Goal: Task Accomplishment & Management: Use online tool/utility

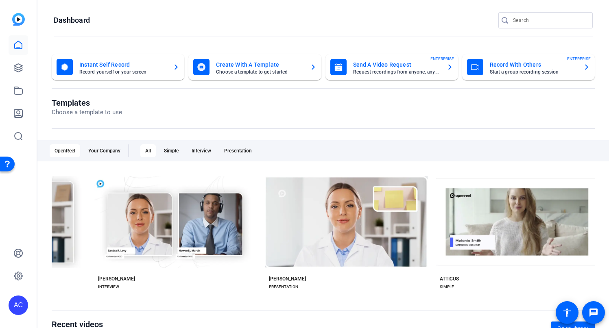
scroll to position [0, 142]
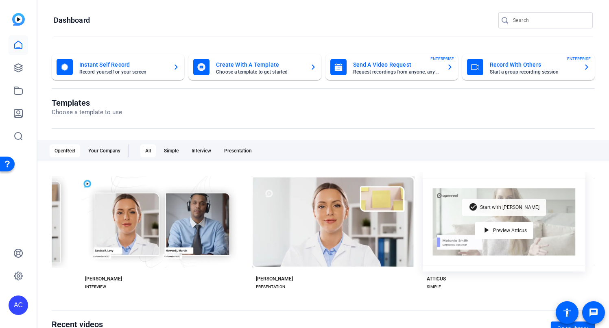
click at [494, 206] on span "Start with Atticus" at bounding box center [509, 207] width 59 height 5
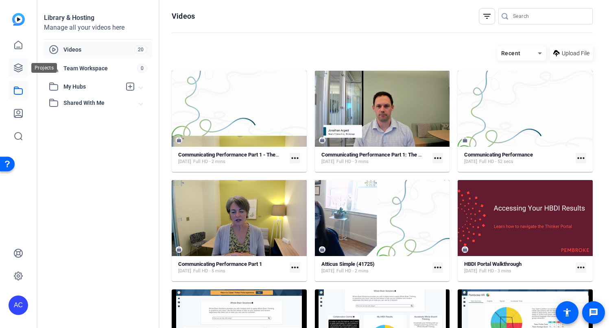
click at [20, 66] on icon at bounding box center [18, 68] width 10 height 10
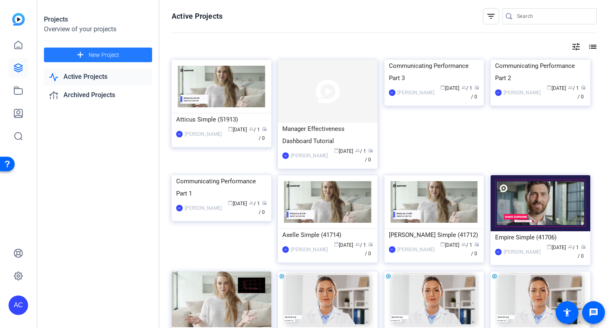
click at [138, 57] on span at bounding box center [98, 55] width 108 height 20
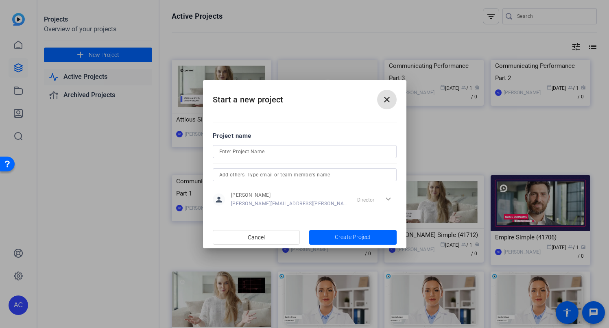
click at [261, 151] on input at bounding box center [304, 152] width 171 height 10
type input "PMT [GEOGRAPHIC_DATA] 2025"
click at [330, 238] on span "button" at bounding box center [352, 238] width 87 height 20
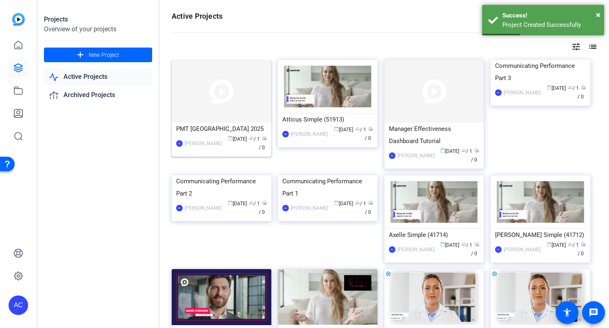
click at [248, 106] on img at bounding box center [222, 91] width 100 height 63
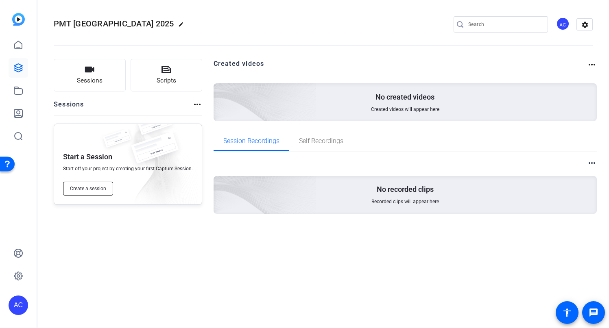
click at [98, 190] on span "Create a session" at bounding box center [88, 189] width 36 height 7
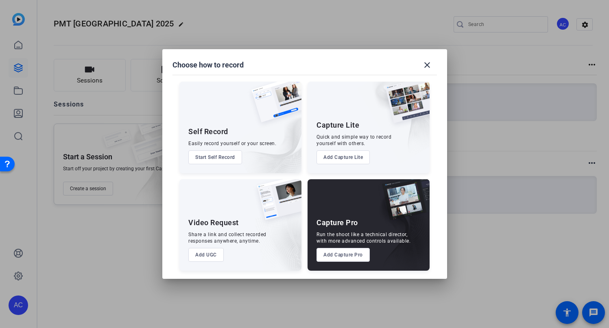
click at [216, 255] on button "Add UGC" at bounding box center [205, 255] width 35 height 14
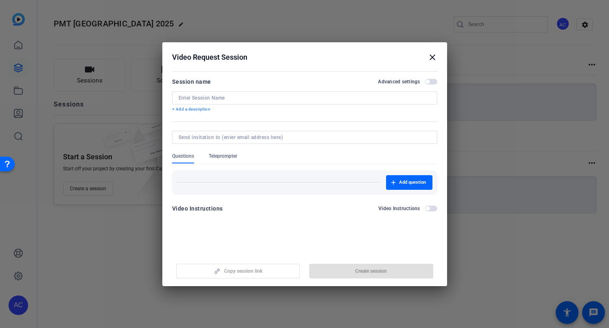
click at [267, 96] on input at bounding box center [305, 98] width 252 height 7
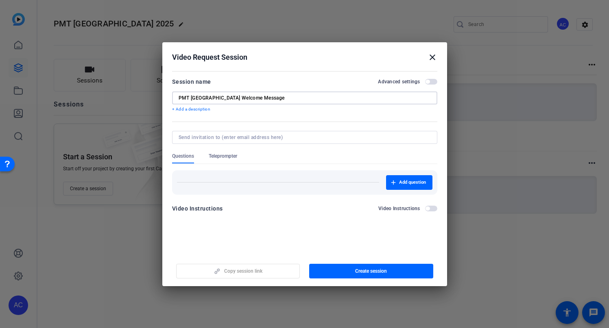
click at [208, 98] on input "PMT [GEOGRAPHIC_DATA] Welcome Message" at bounding box center [305, 98] width 252 height 7
type input "PMT [GEOGRAPHIC_DATA] 2025 - Welcome Message"
click at [215, 155] on span "Teleprompter" at bounding box center [223, 156] width 28 height 7
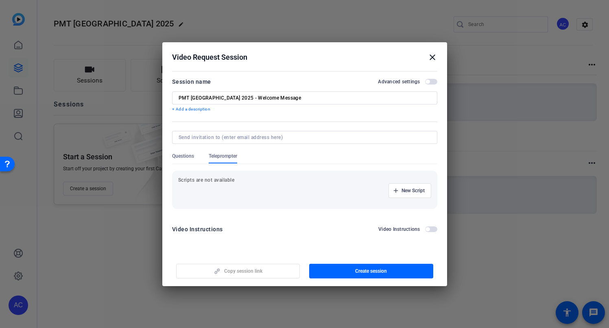
click at [432, 230] on span "button" at bounding box center [431, 230] width 12 height 6
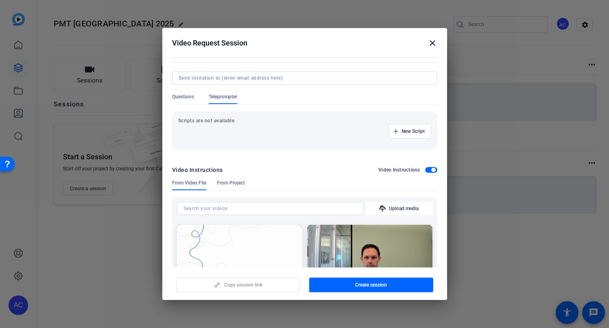
scroll to position [33, 0]
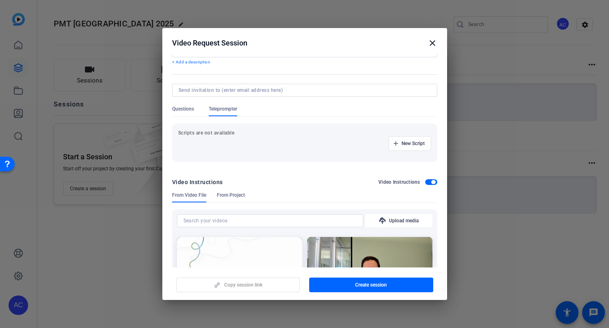
click at [429, 181] on span "button" at bounding box center [431, 182] width 12 height 6
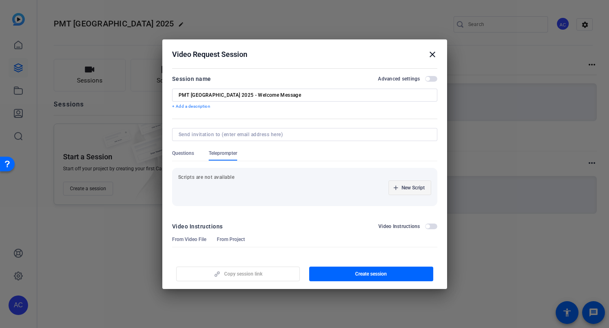
scroll to position [0, 0]
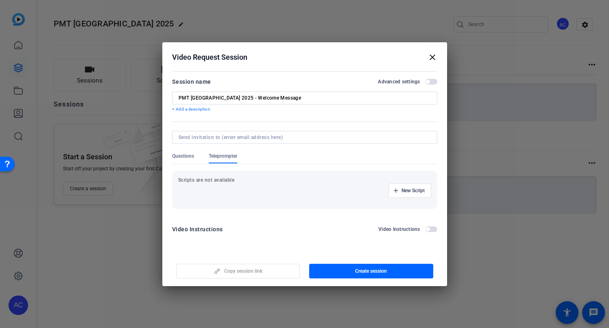
click at [179, 154] on span "Questions" at bounding box center [183, 156] width 22 height 7
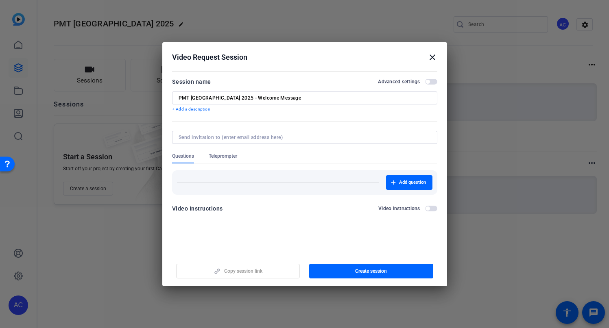
click at [348, 139] on input at bounding box center [303, 137] width 249 height 7
type input "[PERSON_NAME][EMAIL_ADDRESS][PERSON_NAME][DOMAIN_NAME]"
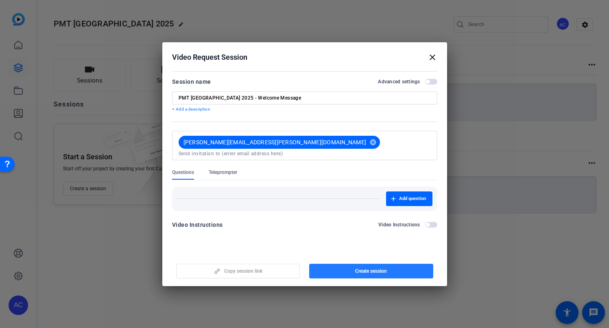
click at [373, 271] on span "Create session" at bounding box center [371, 271] width 32 height 7
click at [434, 56] on mat-icon "close" at bounding box center [433, 57] width 10 height 10
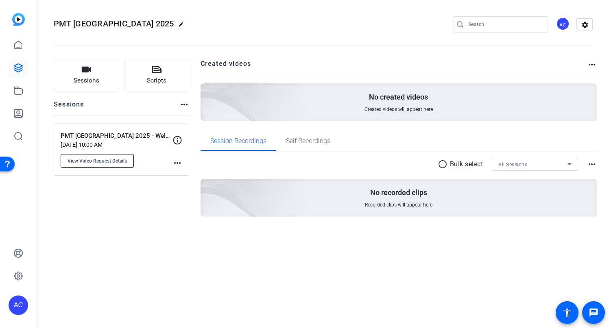
click at [119, 161] on span "View Video Request Details" at bounding box center [97, 161] width 59 height 7
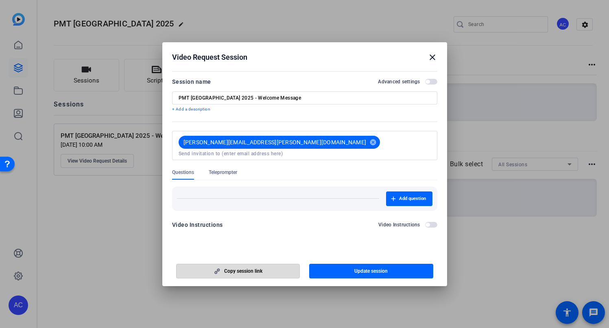
click at [278, 273] on span "button" at bounding box center [238, 272] width 123 height 20
click at [434, 59] on mat-icon "close" at bounding box center [433, 57] width 10 height 10
